Goal: Information Seeking & Learning: Check status

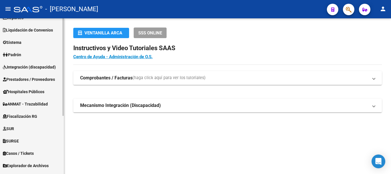
scroll to position [57, 0]
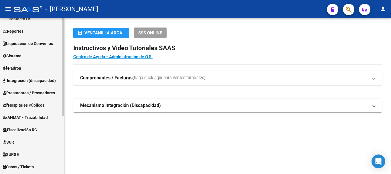
click at [24, 69] on link "Padrón" at bounding box center [32, 68] width 64 height 12
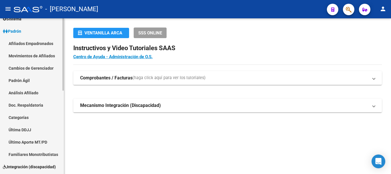
click at [41, 43] on link "Afiliados Empadronados" at bounding box center [32, 43] width 64 height 12
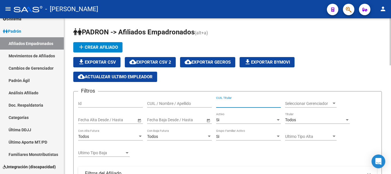
click at [228, 103] on input "CUIL Titular" at bounding box center [248, 103] width 65 height 5
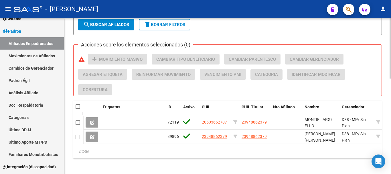
scroll to position [246, 0]
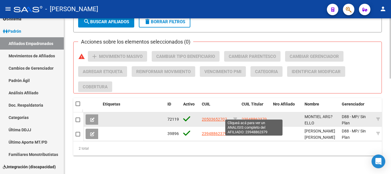
type input "94886237"
click at [252, 117] on span "23948862379" at bounding box center [253, 119] width 25 height 5
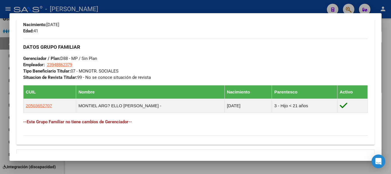
scroll to position [336, 0]
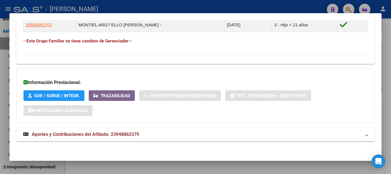
click at [144, 131] on mat-panel-title "Aportes y Contribuciones del Afiliado: 23948862379" at bounding box center [192, 134] width 338 height 7
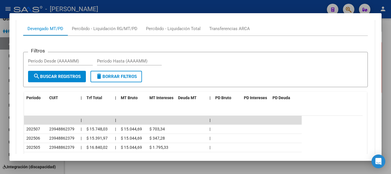
scroll to position [479, 0]
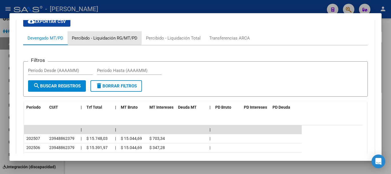
click at [95, 36] on div "Percibido - Liquidación RG/MT/PD" at bounding box center [105, 38] width 66 height 6
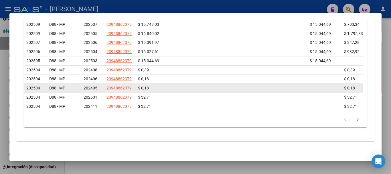
scroll to position [511, 0]
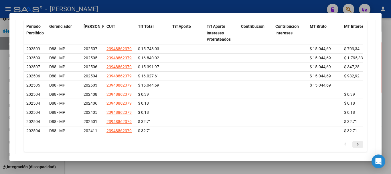
click at [354, 148] on icon "go to next page" at bounding box center [357, 144] width 7 height 7
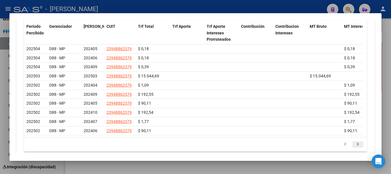
click at [354, 148] on icon "go to next page" at bounding box center [357, 144] width 7 height 7
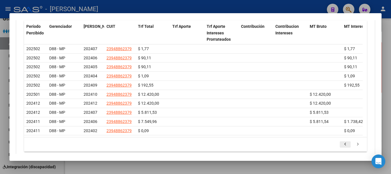
click at [341, 148] on icon "go to previous page" at bounding box center [344, 144] width 7 height 7
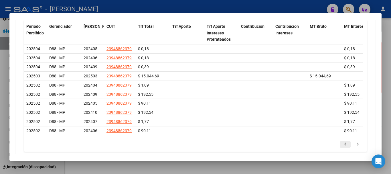
click at [341, 148] on icon "go to previous page" at bounding box center [344, 144] width 7 height 7
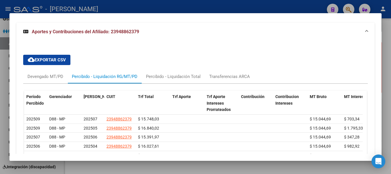
scroll to position [425, 0]
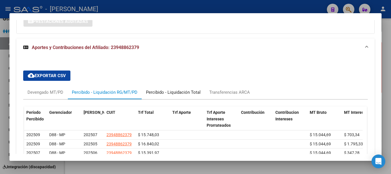
click at [195, 94] on div "Percibido - Liquidación Total" at bounding box center [173, 92] width 55 height 6
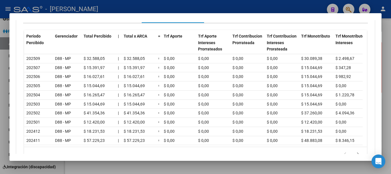
scroll to position [511, 0]
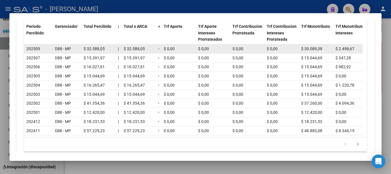
click at [97, 50] on span "$ 32.588,05" at bounding box center [94, 48] width 21 height 5
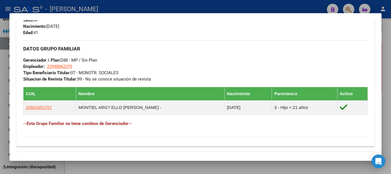
scroll to position [253, 0]
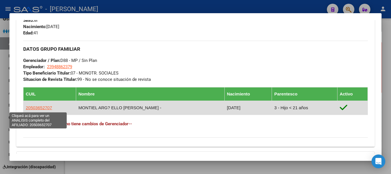
click at [46, 108] on span "20503652707" at bounding box center [39, 107] width 26 height 5
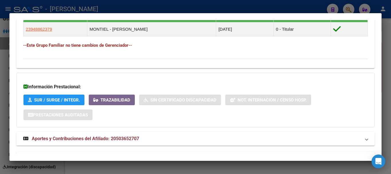
scroll to position [350, 0]
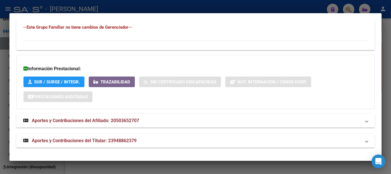
click at [142, 120] on mat-panel-title "Aportes y Contribuciones del Afiliado: 20503652707" at bounding box center [192, 120] width 338 height 7
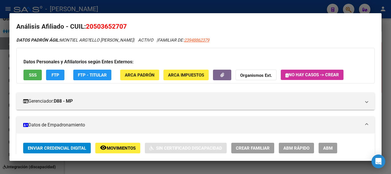
scroll to position [0, 0]
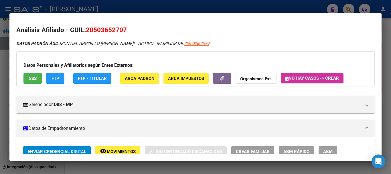
click at [86, 75] on button "FTP - Titular" at bounding box center [92, 78] width 38 height 11
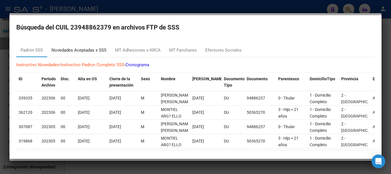
click at [92, 49] on div "Novedades Aceptadas x SSS" at bounding box center [79, 50] width 55 height 7
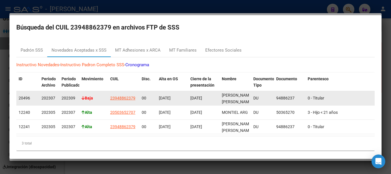
drag, startPoint x: 65, startPoint y: 95, endPoint x: 77, endPoint y: 92, distance: 11.8
click at [77, 92] on datatable-body-cell "202309" at bounding box center [69, 98] width 20 height 14
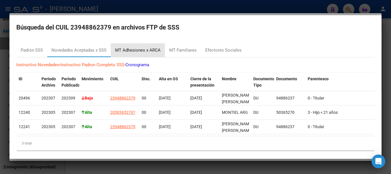
click at [148, 52] on div "MT Adhesiones x ARCA" at bounding box center [137, 50] width 45 height 7
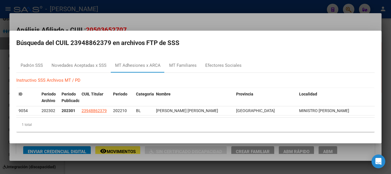
click at [185, 15] on div at bounding box center [195, 87] width 391 height 174
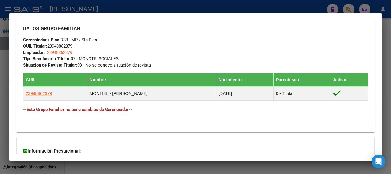
scroll to position [258, 0]
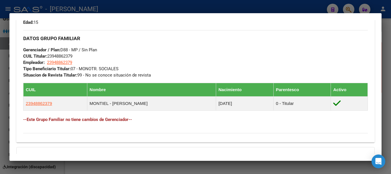
click at [103, 4] on div at bounding box center [195, 87] width 391 height 174
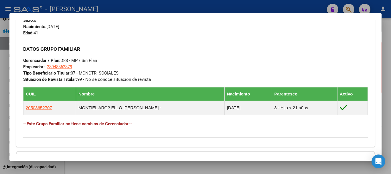
click at [140, 5] on div at bounding box center [195, 87] width 391 height 174
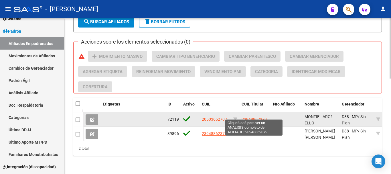
click at [248, 117] on span "23948862379" at bounding box center [253, 119] width 25 height 5
type textarea "23948862379"
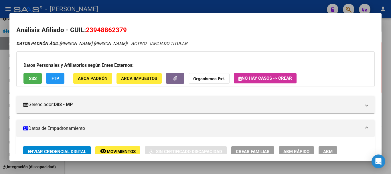
scroll to position [29, 0]
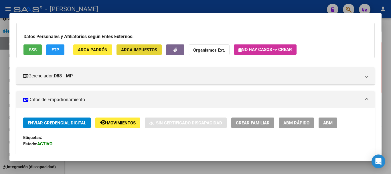
click at [144, 48] on span "ARCA Impuestos" at bounding box center [139, 49] width 36 height 5
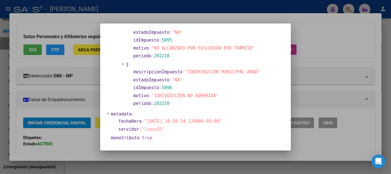
scroll to position [447, 0]
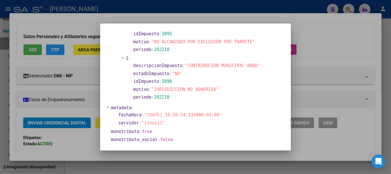
click at [280, 5] on div at bounding box center [195, 87] width 391 height 174
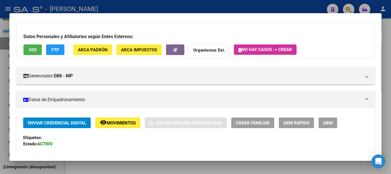
click at [280, 5] on div at bounding box center [195, 87] width 391 height 174
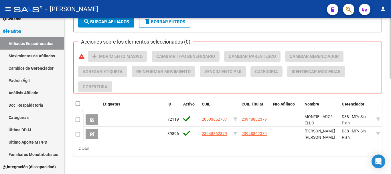
click at [267, 78] on div "Acciones sobre los elementos seleccionados (0) warning add Movimiento Masivo Ca…" at bounding box center [229, 71] width 303 height 41
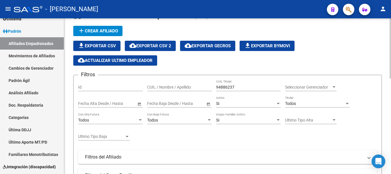
scroll to position [0, 0]
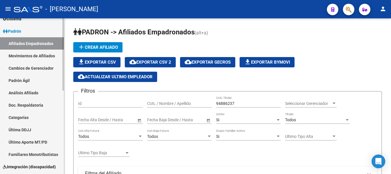
click at [21, 40] on link "Afiliados Empadronados" at bounding box center [32, 43] width 64 height 12
click at [17, 44] on link "Afiliados Empadronados" at bounding box center [32, 43] width 64 height 12
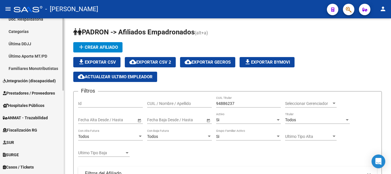
scroll to position [172, 0]
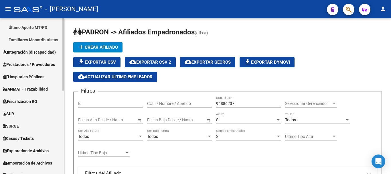
click at [43, 75] on span "Hospitales Públicos" at bounding box center [23, 77] width 41 height 6
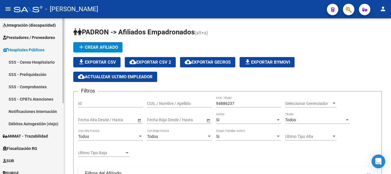
scroll to position [73, 0]
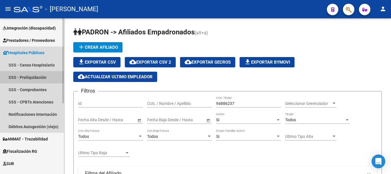
click at [32, 76] on link "SSS - Preliquidación" at bounding box center [32, 77] width 64 height 12
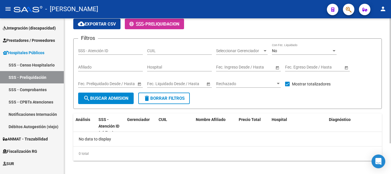
scroll to position [38, 0]
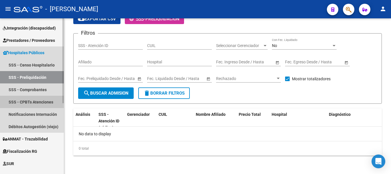
click at [43, 105] on link "SSS - CPBTs Atenciones" at bounding box center [32, 102] width 64 height 12
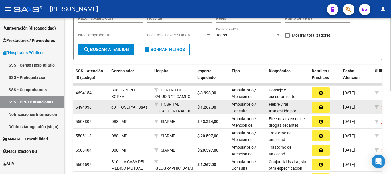
scroll to position [86, 0]
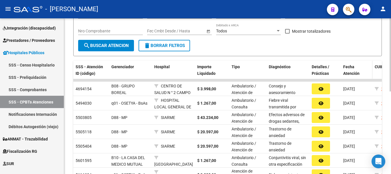
click at [349, 69] on div "Fecha Atención" at bounding box center [356, 70] width 27 height 13
click at [350, 77] on datatable-header-cell "Fecha Atención" at bounding box center [356, 70] width 31 height 19
click at [349, 70] on div "Fecha Atención" at bounding box center [356, 70] width 27 height 13
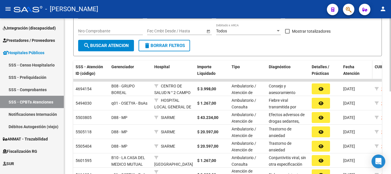
click at [349, 70] on div "Fecha Atención" at bounding box center [356, 70] width 27 height 13
click at [341, 69] on datatable-header-cell "Fecha Atención" at bounding box center [356, 70] width 31 height 19
click at [344, 77] on datatable-header-cell "Fecha Atención" at bounding box center [356, 70] width 31 height 19
click at [349, 78] on datatable-header-cell "Fecha Atención" at bounding box center [356, 70] width 31 height 19
click at [349, 80] on datatable-body-cell at bounding box center [356, 80] width 31 height 2
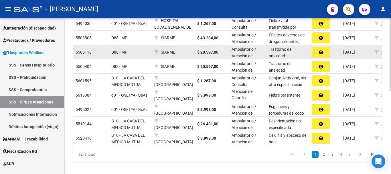
scroll to position [172, 0]
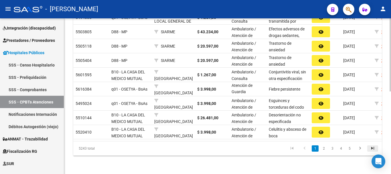
click at [371, 150] on icon "go to last page" at bounding box center [372, 148] width 7 height 7
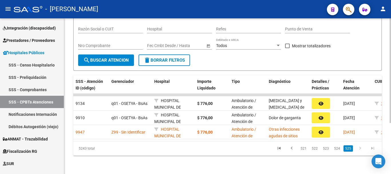
scroll to position [76, 0]
click at [303, 148] on link "521" at bounding box center [303, 148] width 9 height 6
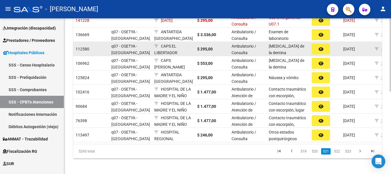
scroll to position [176, 0]
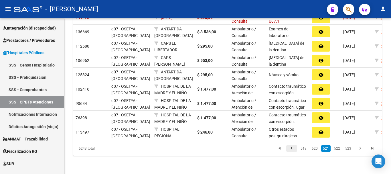
click at [291, 150] on icon "go to previous page" at bounding box center [291, 148] width 7 height 7
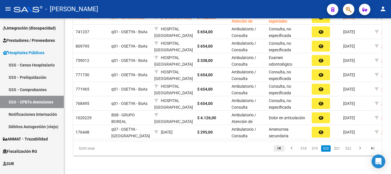
click at [283, 151] on icon "go to first page" at bounding box center [278, 148] width 7 height 7
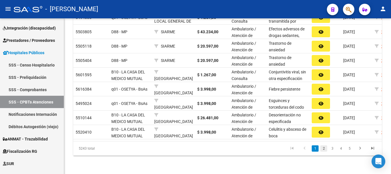
click at [326, 149] on link "2" at bounding box center [323, 148] width 7 height 6
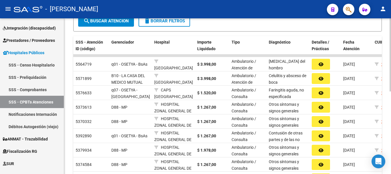
scroll to position [90, 0]
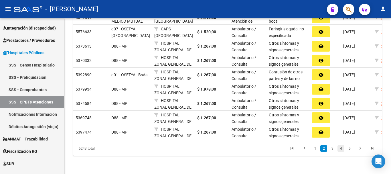
click at [338, 148] on link "4" at bounding box center [340, 148] width 7 height 6
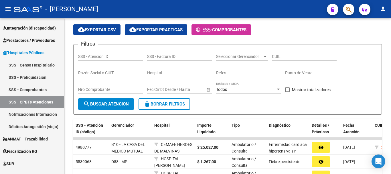
scroll to position [4, 0]
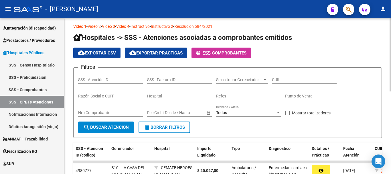
click at [264, 81] on div at bounding box center [264, 79] width 5 height 5
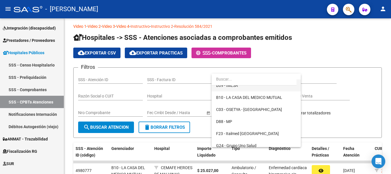
scroll to position [114, 0]
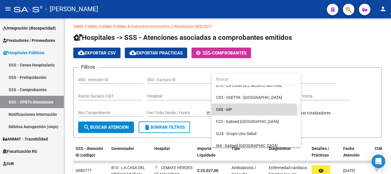
click at [251, 111] on span "D88 - MP" at bounding box center [256, 109] width 80 height 12
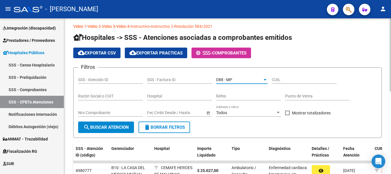
click at [104, 129] on span "search Buscar Atencion" at bounding box center [105, 126] width 45 height 5
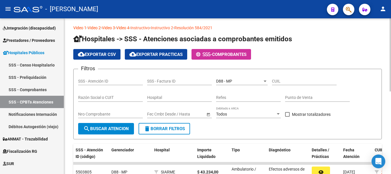
scroll to position [0, 0]
